Goal: Task Accomplishment & Management: Use online tool/utility

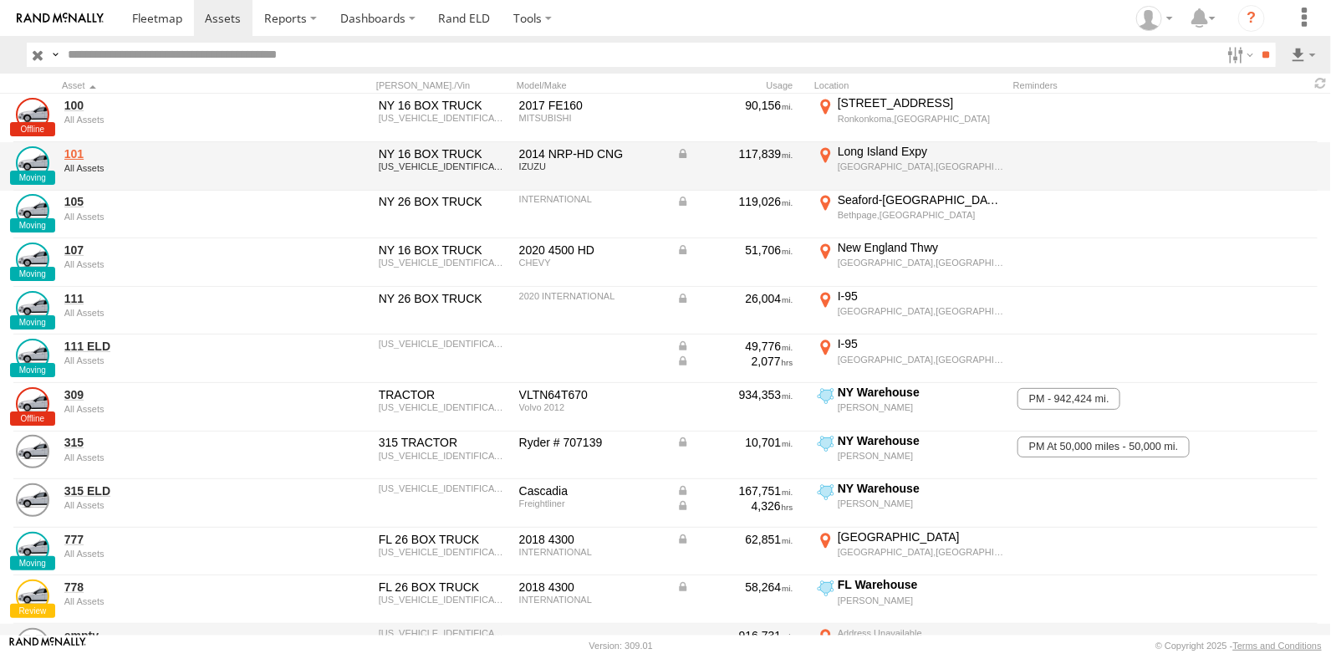
click at [83, 155] on link "101" at bounding box center [178, 153] width 229 height 15
click at [866, 151] on div "Broad Hollow Rd" at bounding box center [921, 151] width 166 height 15
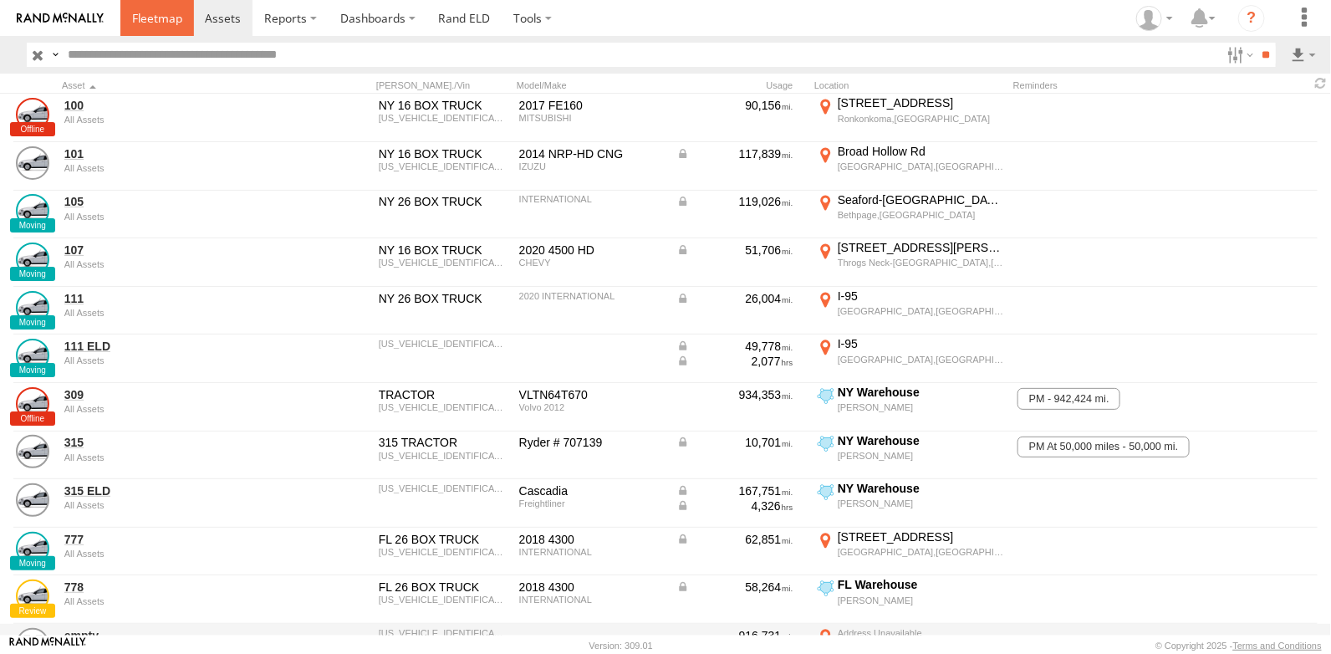
click at [144, 11] on span at bounding box center [157, 18] width 50 height 16
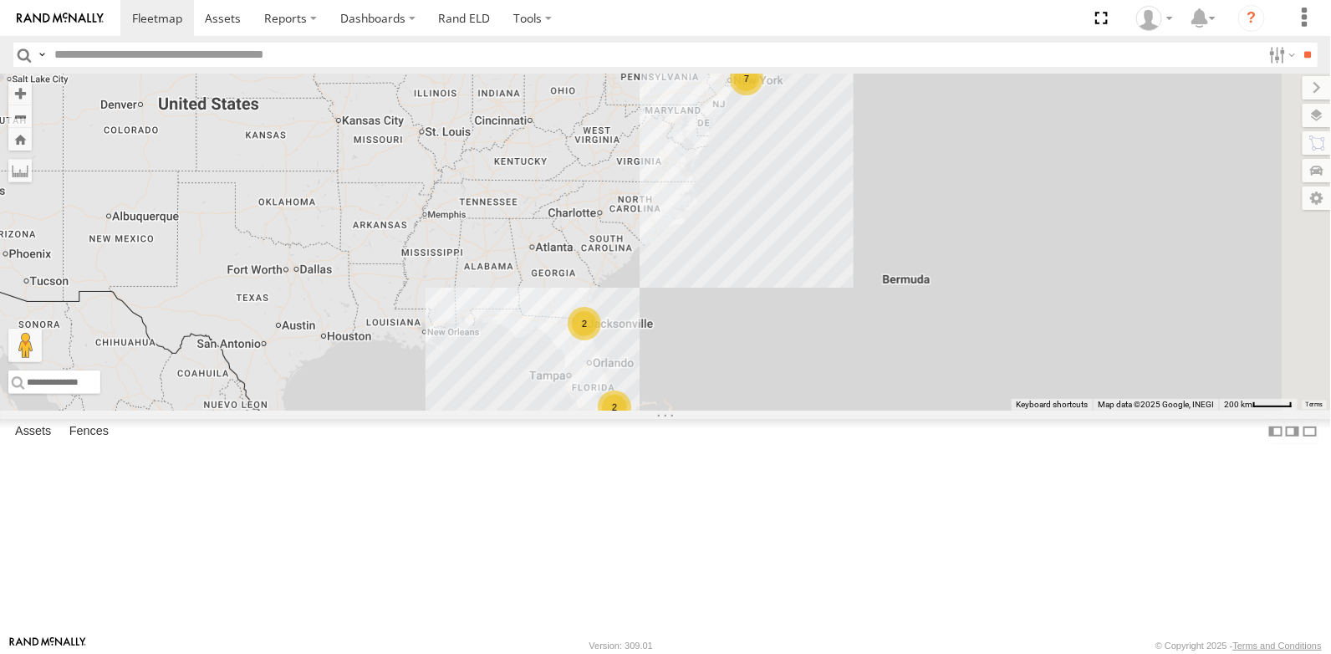
click at [0, 0] on link at bounding box center [0, 0] width 0 height 0
click at [0, 0] on div "Video" at bounding box center [0, 0] width 0 height 0
click at [0, 0] on link at bounding box center [0, 0] width 0 height 0
